Goal: Information Seeking & Learning: Learn about a topic

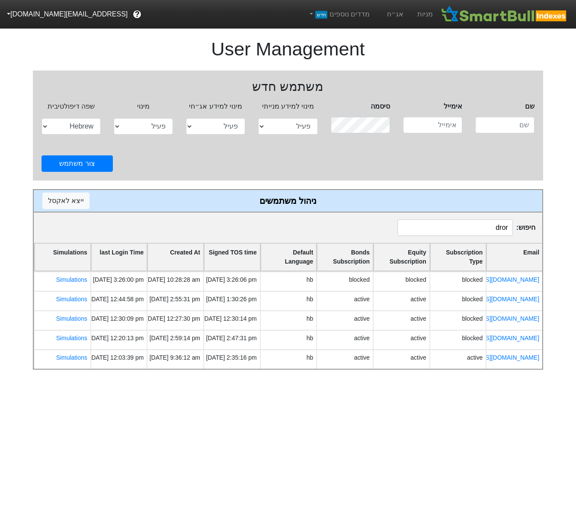
select select "active"
select select "hb"
click at [421, 15] on link "מניות" at bounding box center [425, 14] width 29 height 29
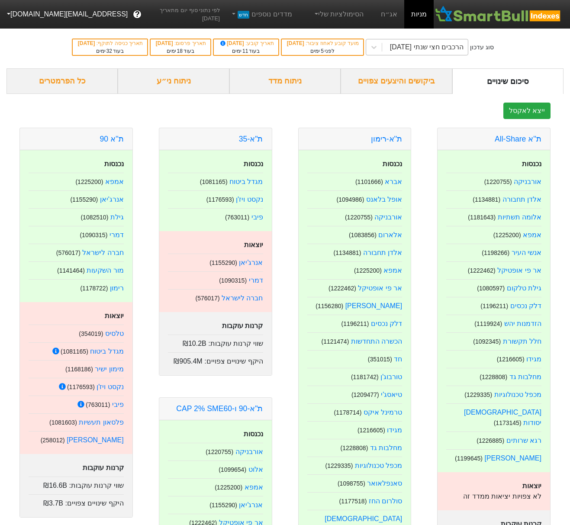
click at [440, 51] on div "הרכבים חצי שנתי [DATE]" at bounding box center [427, 47] width 74 height 10
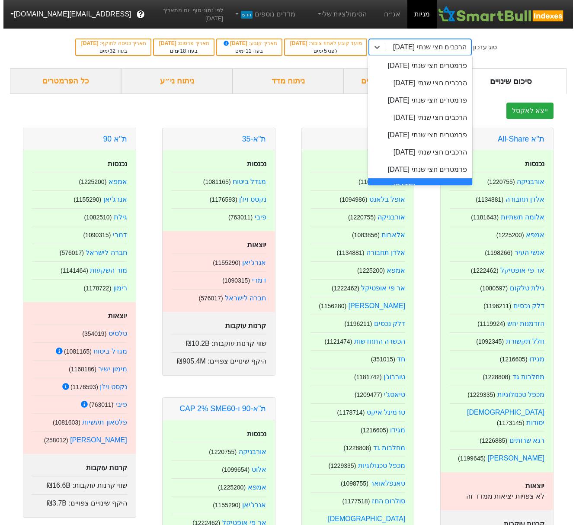
scroll to position [54, 0]
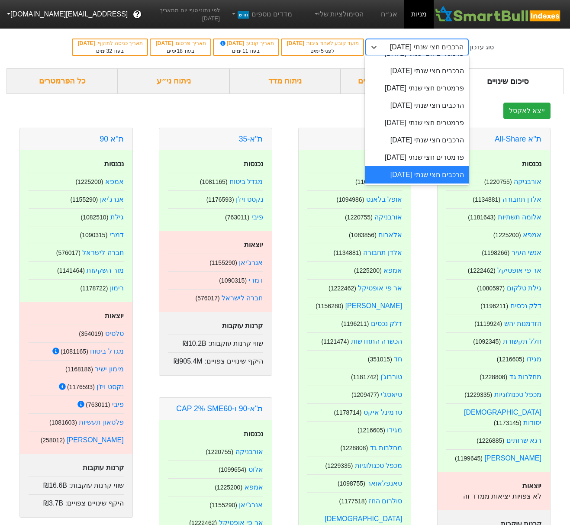
click at [429, 179] on div "הרכבים חצי שנתי [DATE]" at bounding box center [417, 174] width 104 height 17
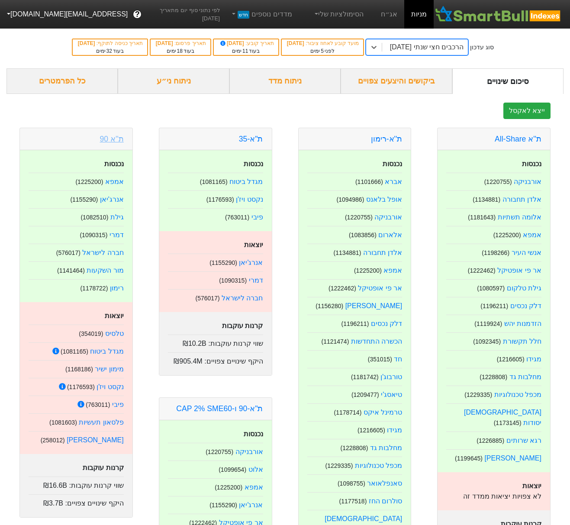
click at [112, 139] on link "ת''א 90" at bounding box center [112, 139] width 24 height 9
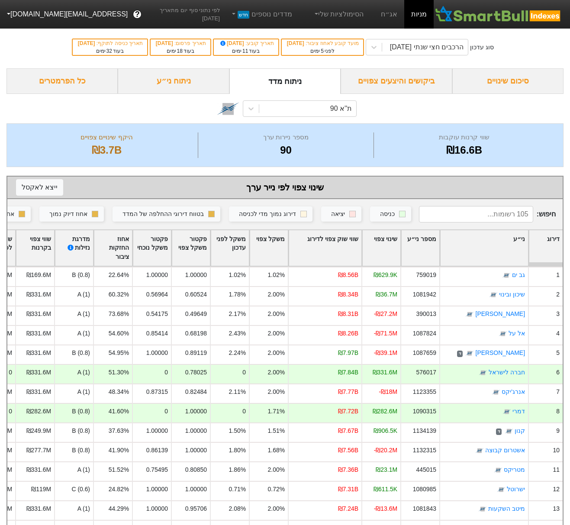
click at [487, 212] on input at bounding box center [476, 214] width 114 height 16
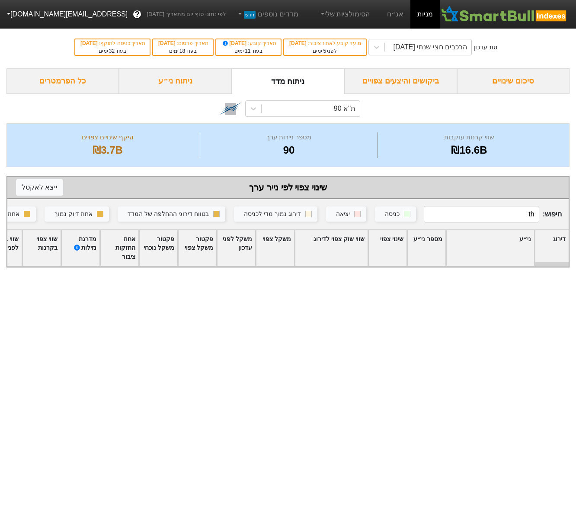
type input "t"
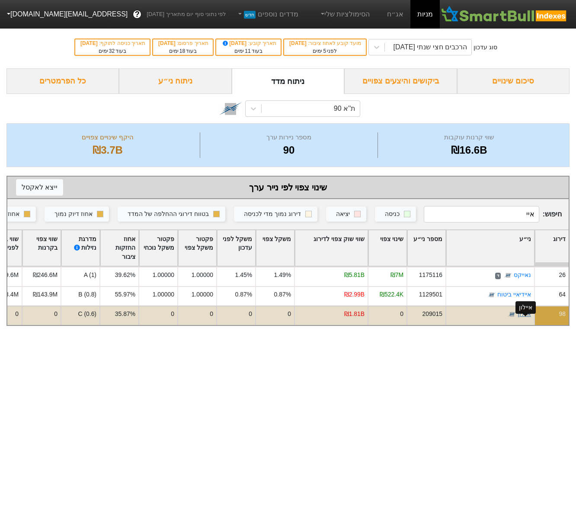
type input "איי"
click at [523, 317] on link "איילון" at bounding box center [524, 313] width 13 height 7
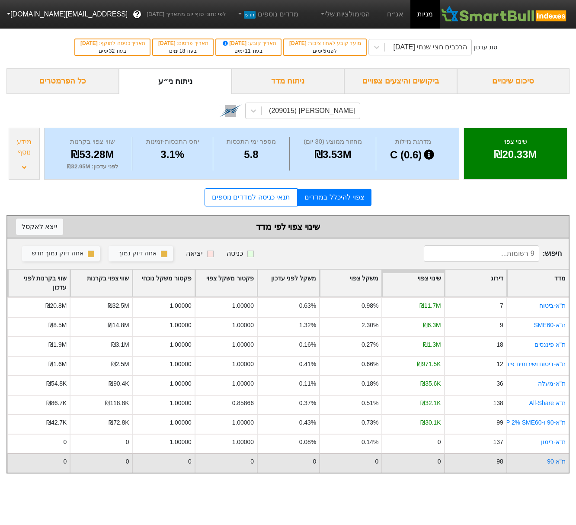
drag, startPoint x: 441, startPoint y: 460, endPoint x: 377, endPoint y: 456, distance: 63.8
click at [356, 457] on div "ת''א 90 98 0 0 0 0 0 0 0" at bounding box center [288, 462] width 562 height 19
drag, startPoint x: 298, startPoint y: 461, endPoint x: 339, endPoint y: 460, distance: 41.5
click at [339, 460] on div "ת''א 90 98 0 0 0 0 0 0 0" at bounding box center [288, 462] width 562 height 19
drag, startPoint x: 235, startPoint y: 460, endPoint x: 280, endPoint y: 463, distance: 45.1
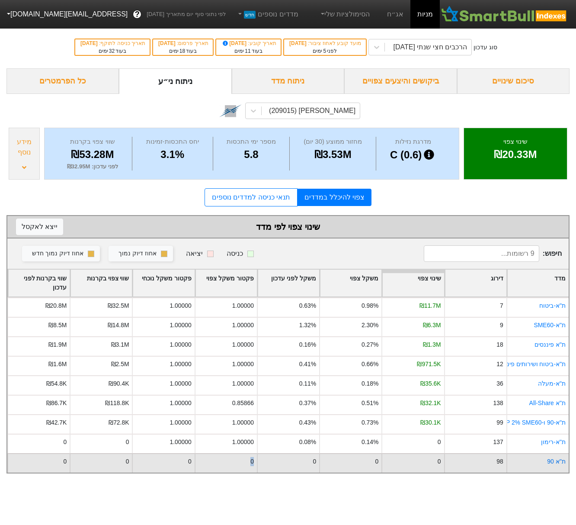
click at [280, 463] on div "ת''א 90 98 0 0 0 0 0 0 0" at bounding box center [288, 462] width 562 height 19
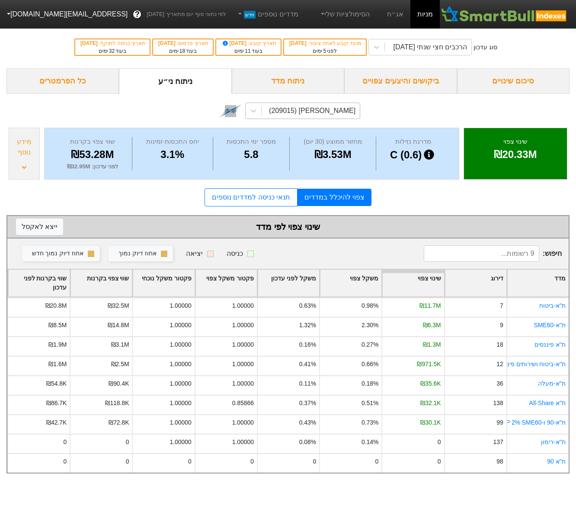
click at [339, 104] on div "[PERSON_NAME] (209015)" at bounding box center [311, 111] width 98 height 16
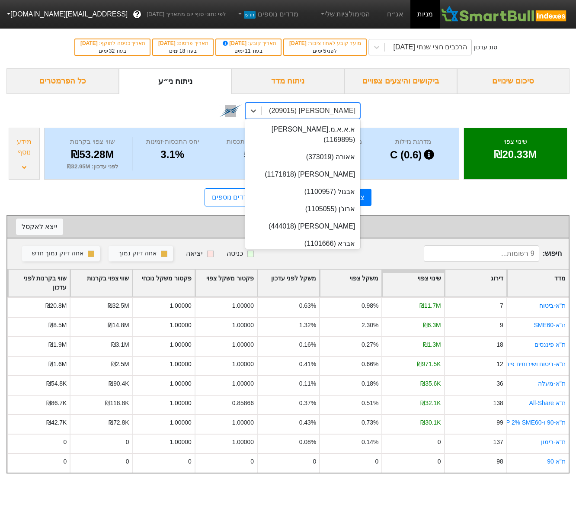
scroll to position [605, 0]
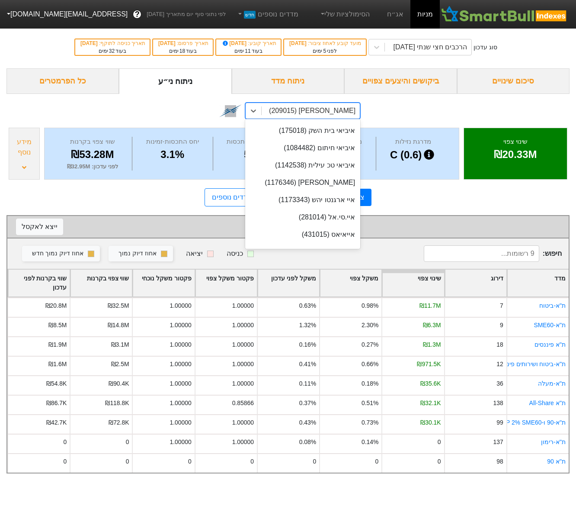
click at [424, 110] on div "option [PERSON_NAME] (209015) focused, 42 of 536. 536 results available. Use Up…" at bounding box center [287, 110] width 563 height 32
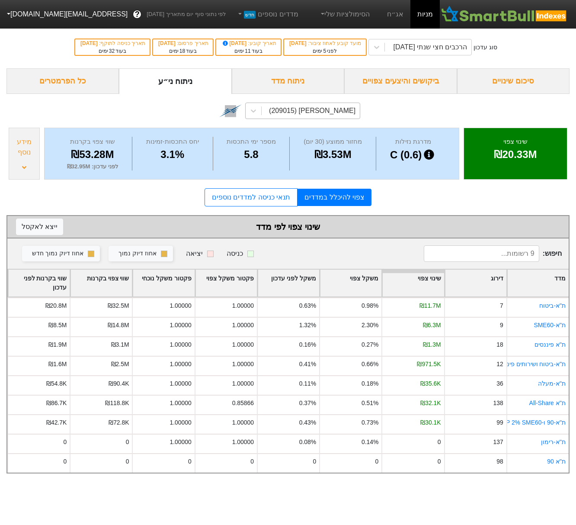
click at [322, 115] on div "[PERSON_NAME] (209015)" at bounding box center [312, 111] width 87 height 10
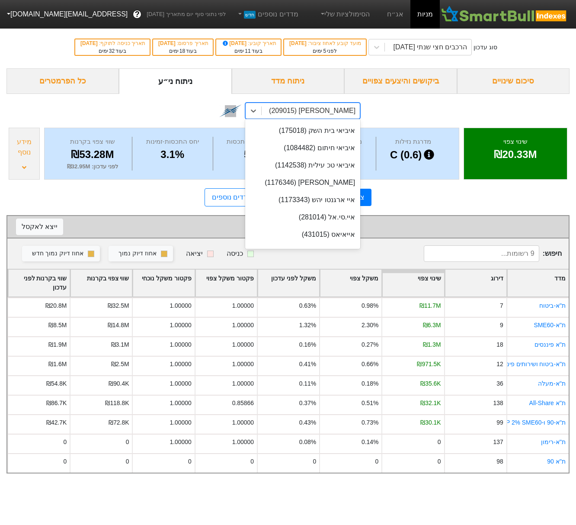
type input "ת"
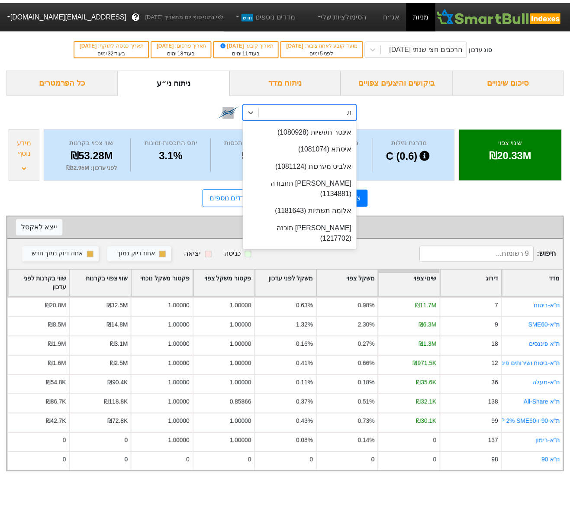
scroll to position [0, 0]
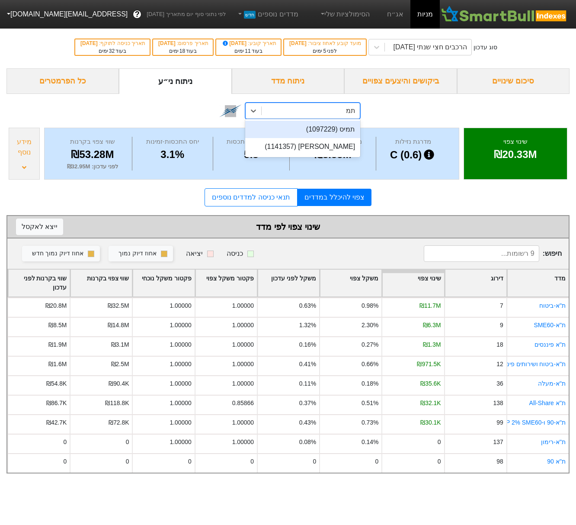
type input "ת"
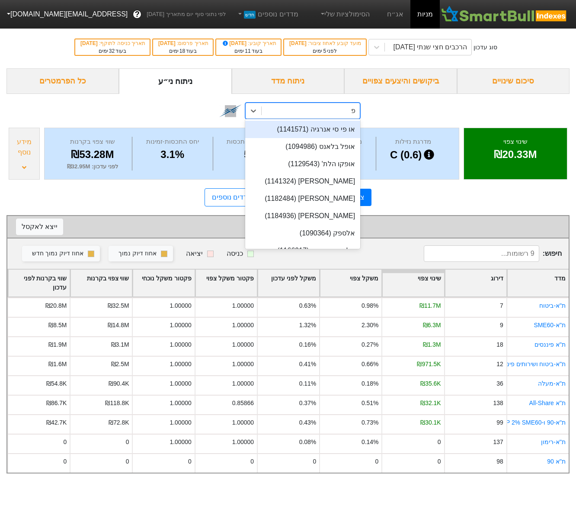
type input "פמ"
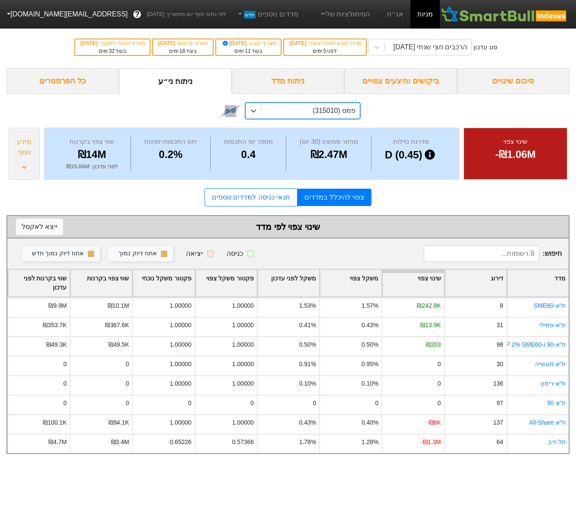
click at [299, 81] on div "ניתוח מדד" at bounding box center [288, 81] width 113 height 26
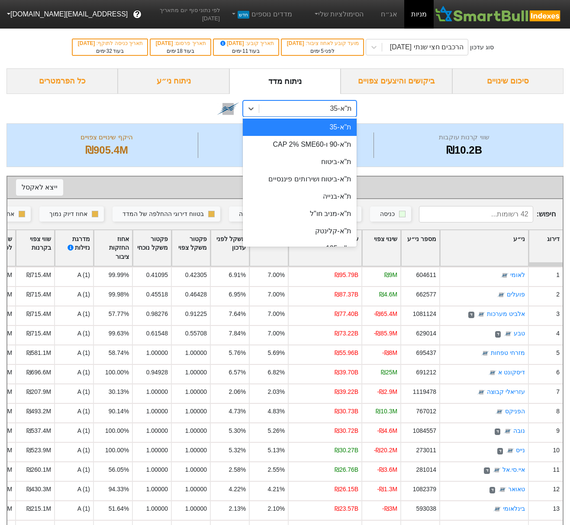
click at [325, 107] on div "ת"א-35" at bounding box center [307, 109] width 97 height 16
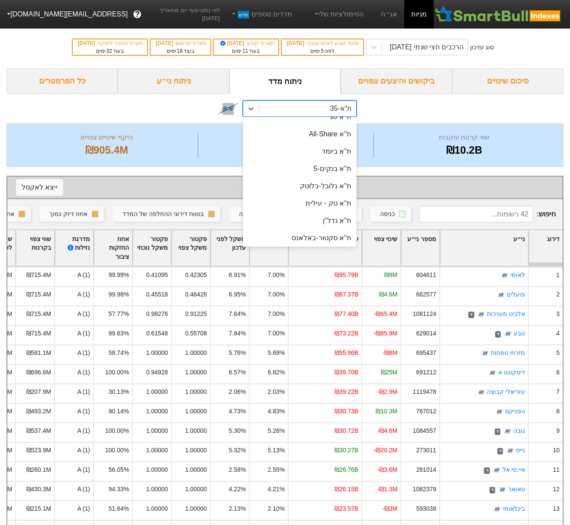
scroll to position [63, 0]
click at [318, 199] on div "ת''א 90" at bounding box center [300, 202] width 114 height 17
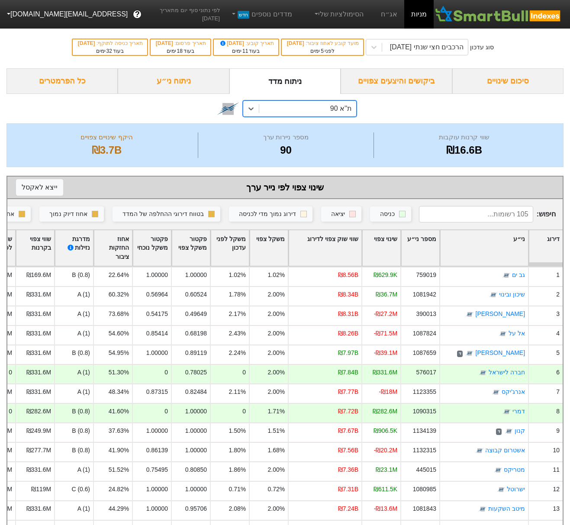
click at [345, 249] on div "שווי שוק צפוי לדירוג" at bounding box center [325, 248] width 73 height 36
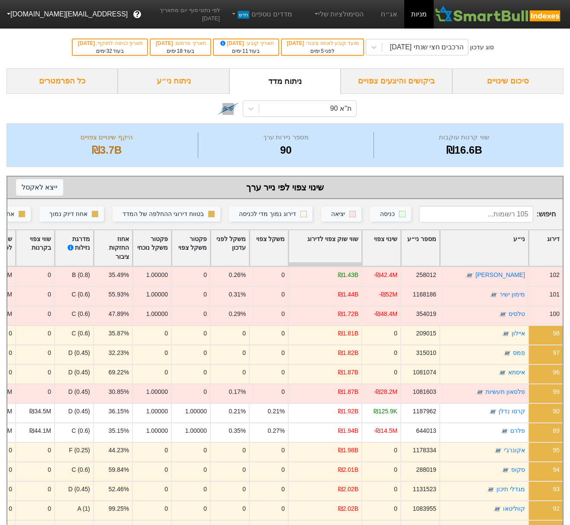
click at [345, 249] on div "שווי שוק צפוי לדירוג" at bounding box center [325, 248] width 73 height 36
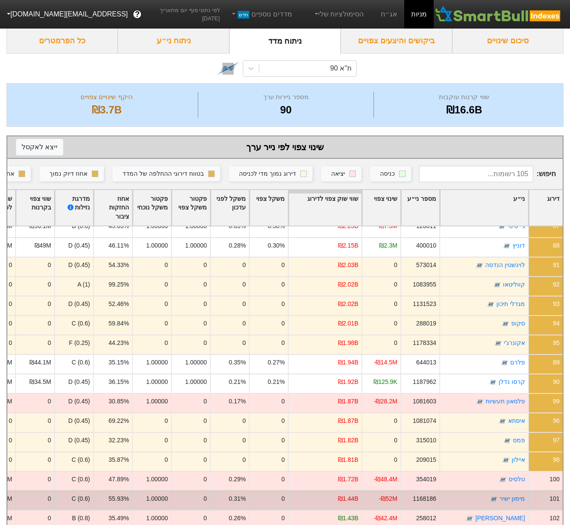
scroll to position [68, 0]
